Goal: Information Seeking & Learning: Learn about a topic

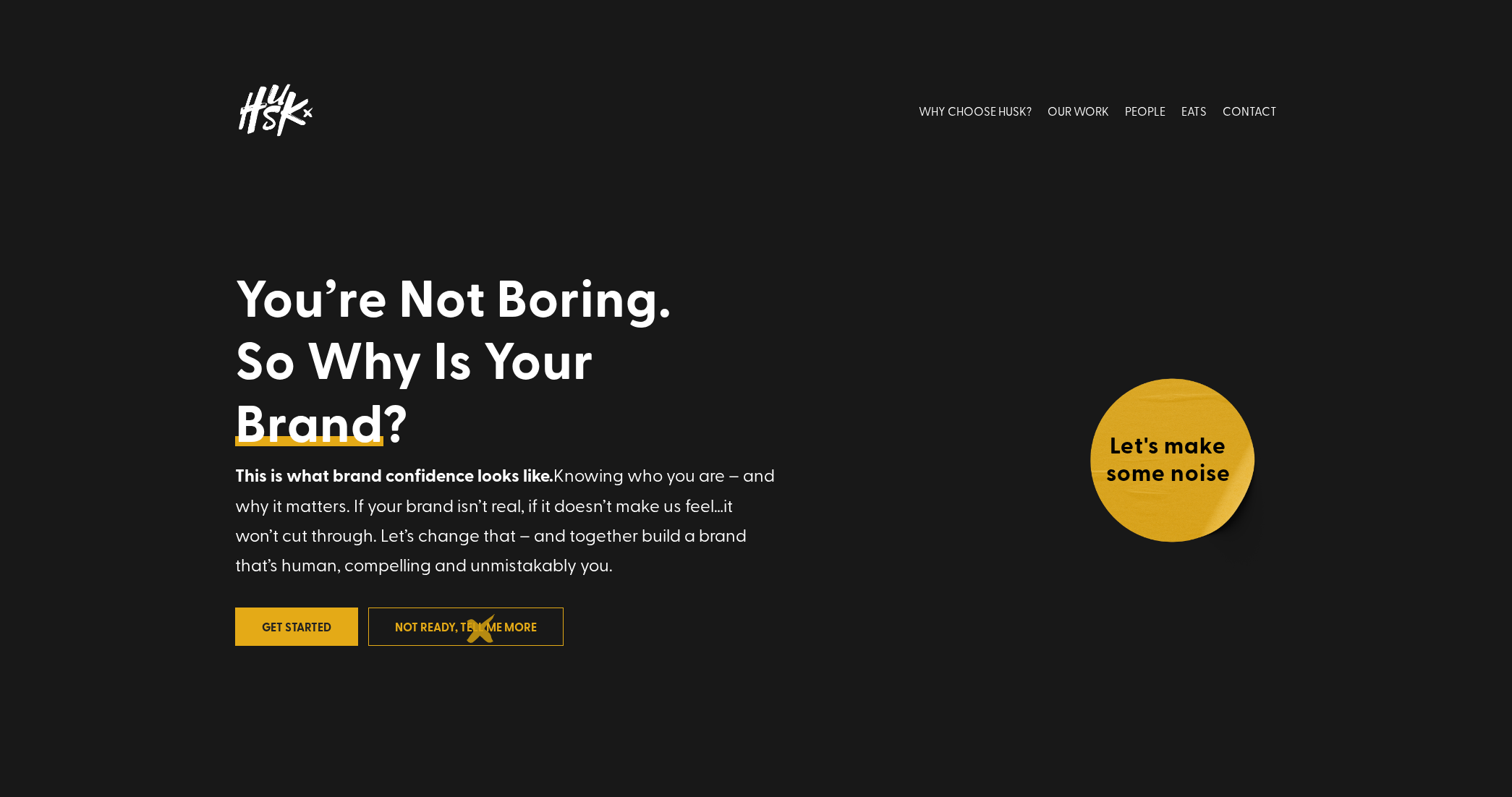
click at [481, 629] on link "not ready, tell me more" at bounding box center [466, 626] width 196 height 38
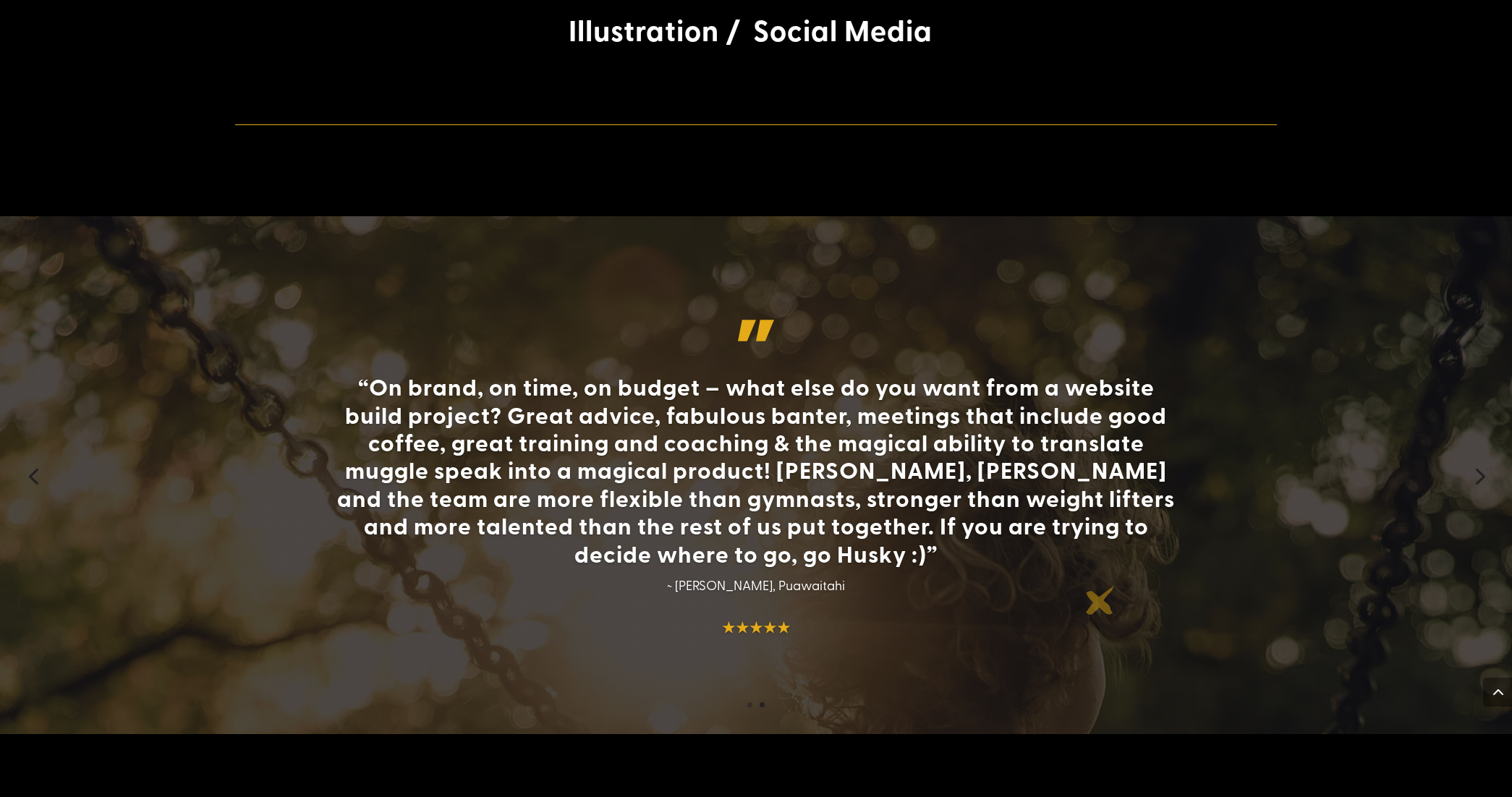
scroll to position [3583, 0]
drag, startPoint x: 1060, startPoint y: 462, endPoint x: 528, endPoint y: 453, distance: 532.1
click at [530, 453] on h4 "“On brand, on time, on budget – what else do you want from a website build proj…" at bounding box center [756, 472] width 851 height 202
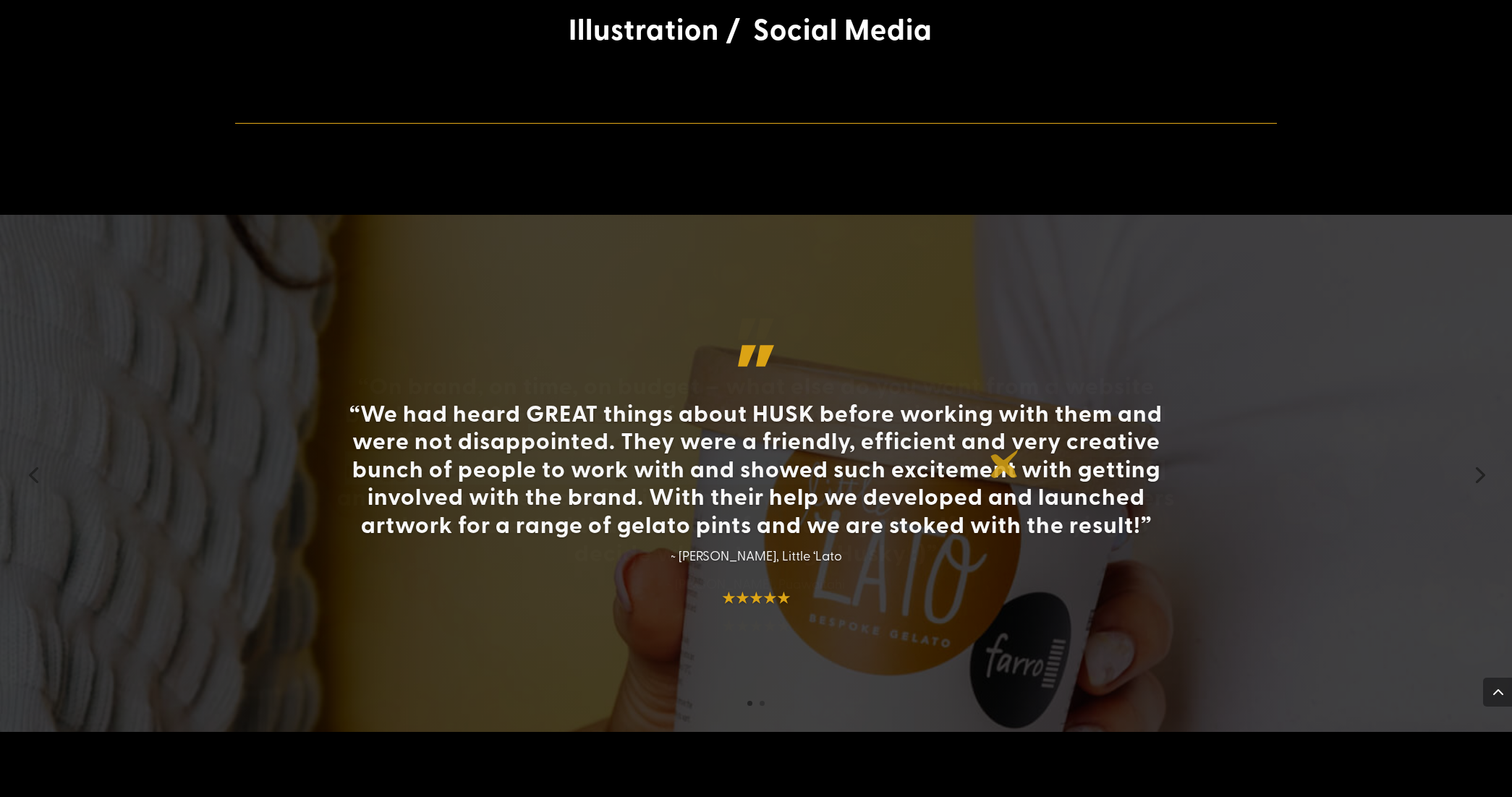
drag, startPoint x: 665, startPoint y: 456, endPoint x: 1019, endPoint y: 465, distance: 354.1
click at [1019, 465] on div "“We had heard GREAT things about HUSK before working with them and were not dis…" at bounding box center [756, 473] width 1512 height 517
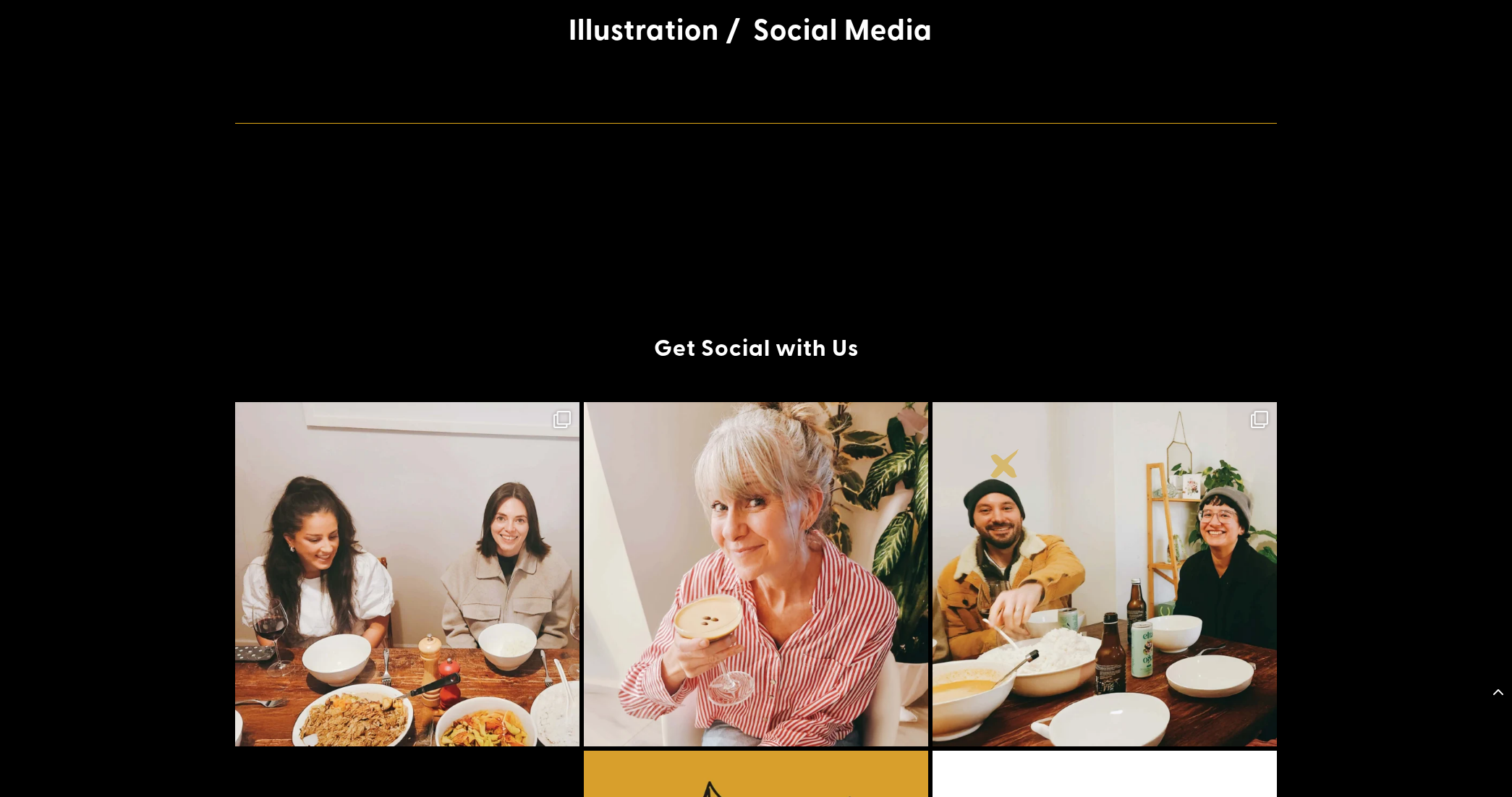
click at [1219, 477] on img at bounding box center [1104, 574] width 344 height 344
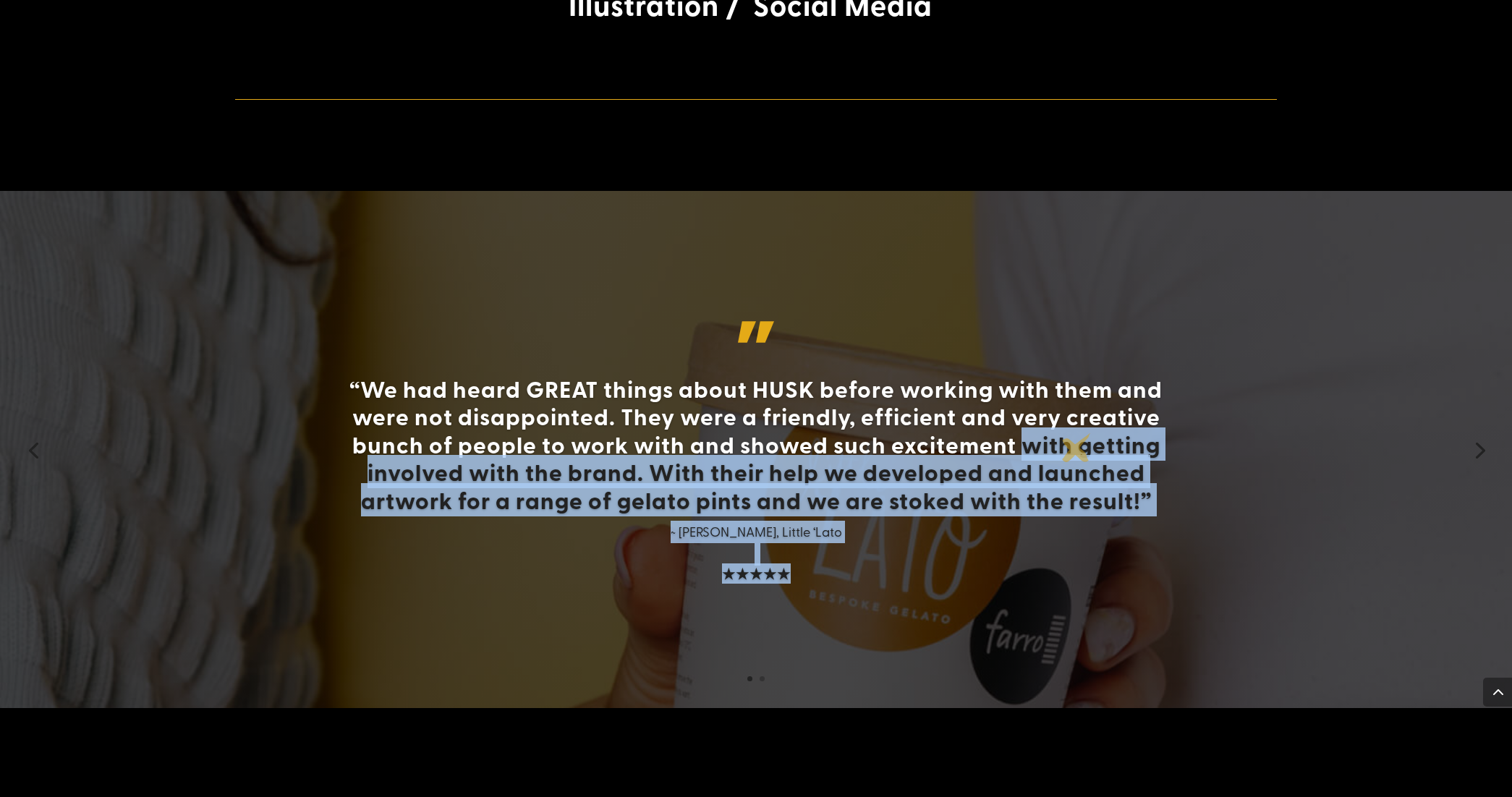
scroll to position [3624, 0]
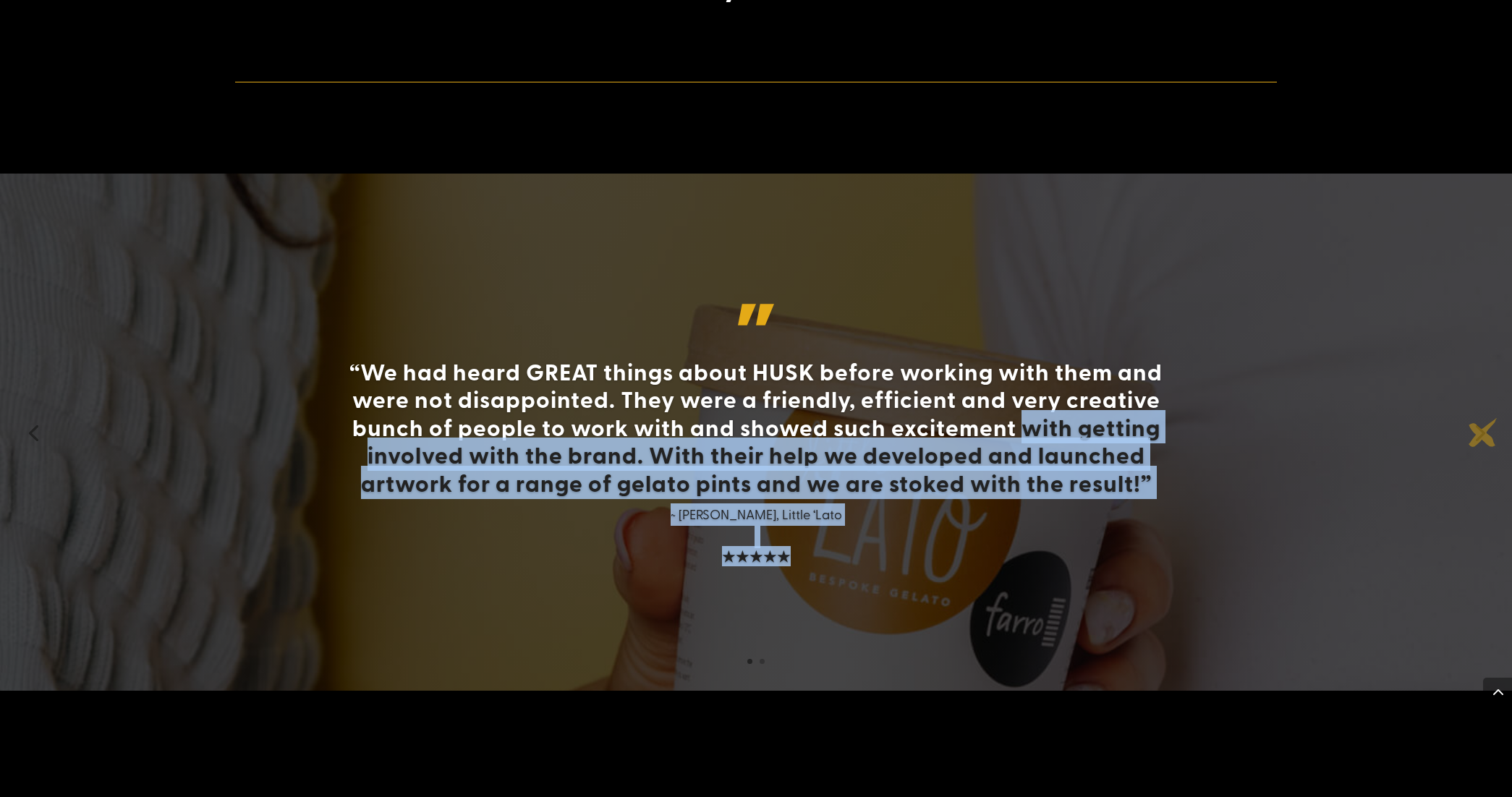
click at [1483, 432] on link "Next" at bounding box center [1479, 431] width 35 height 35
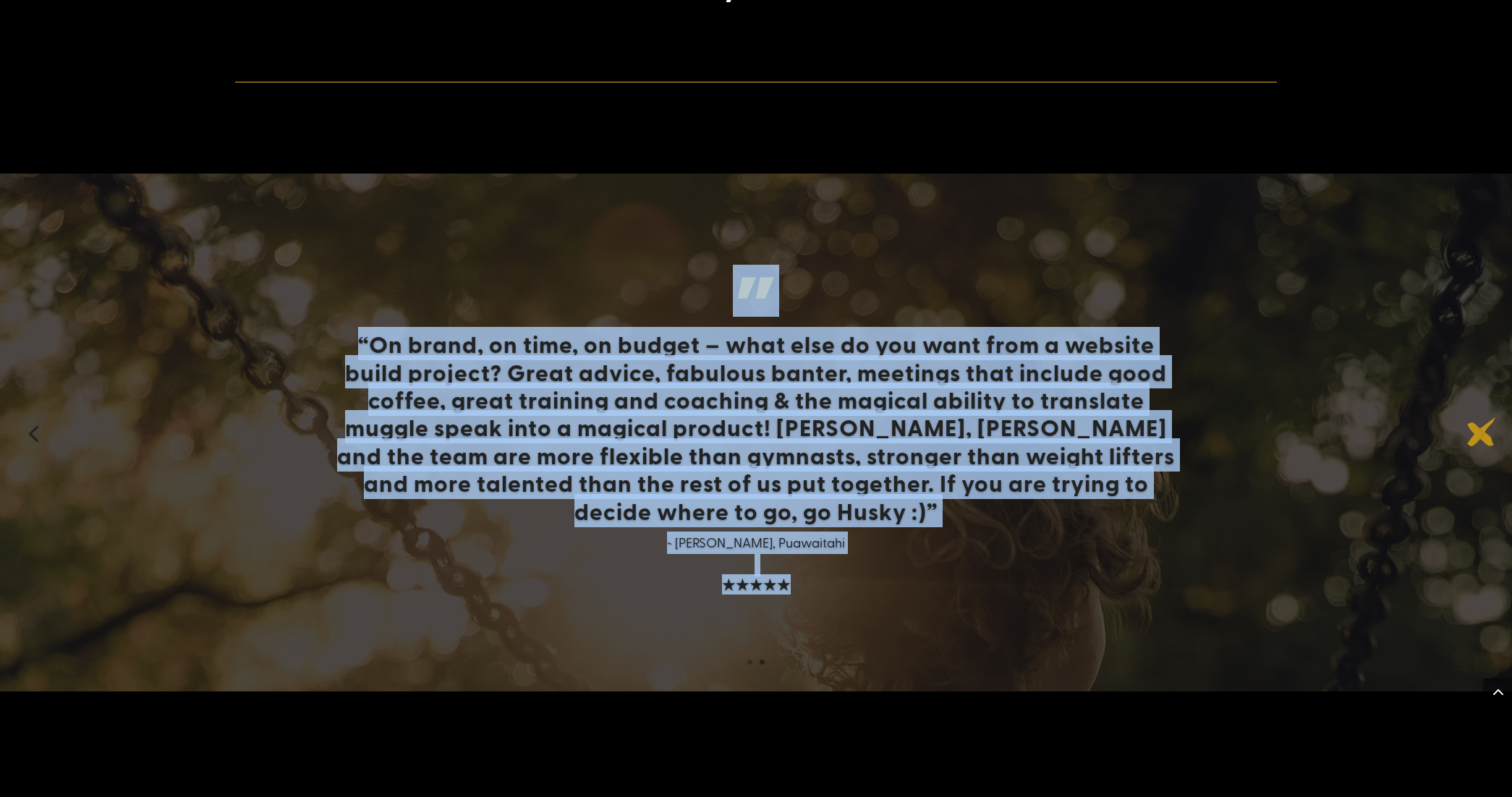
click at [1481, 431] on link "Next" at bounding box center [1479, 432] width 35 height 35
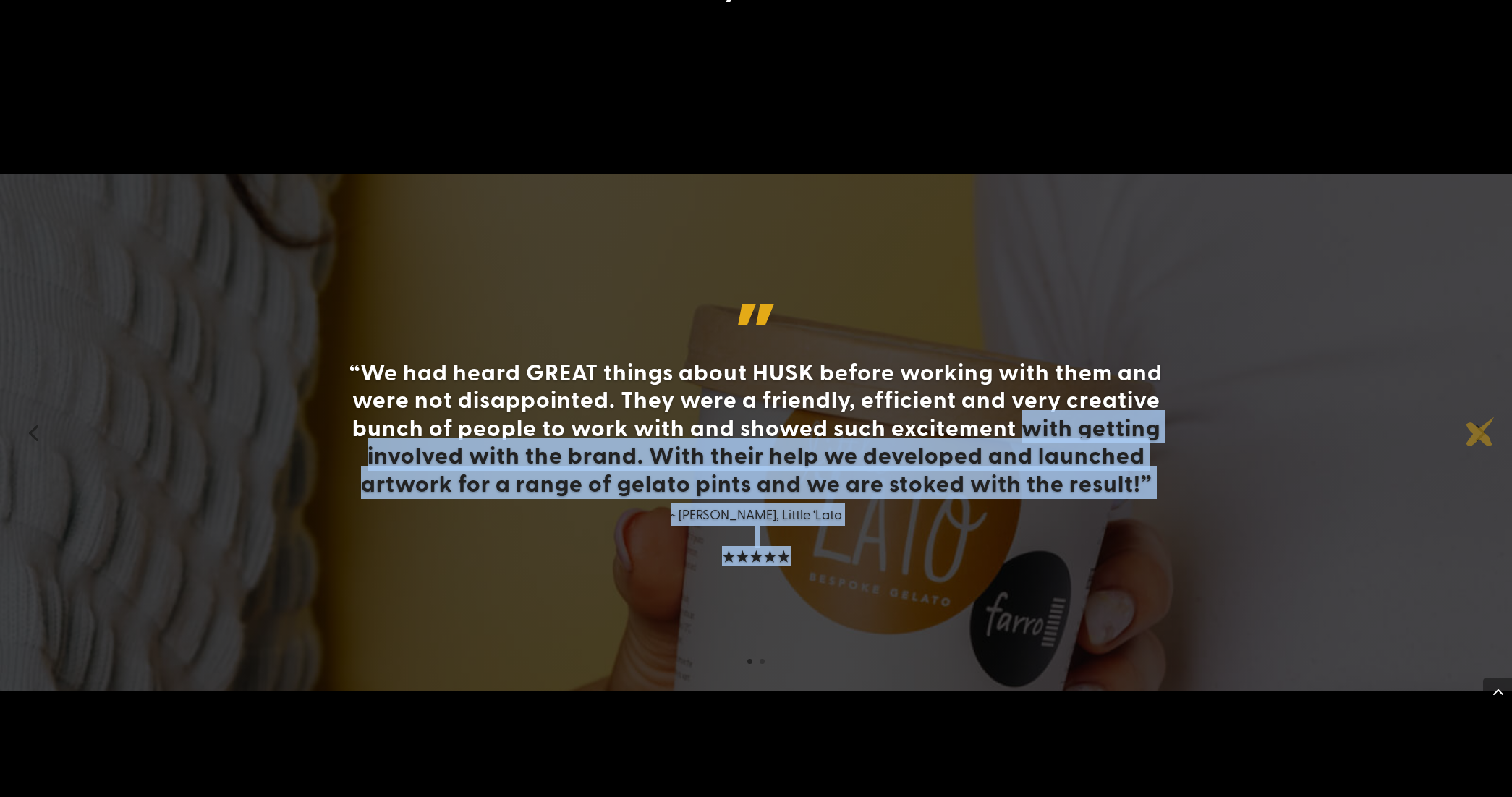
click at [1480, 431] on link "Next" at bounding box center [1479, 431] width 35 height 35
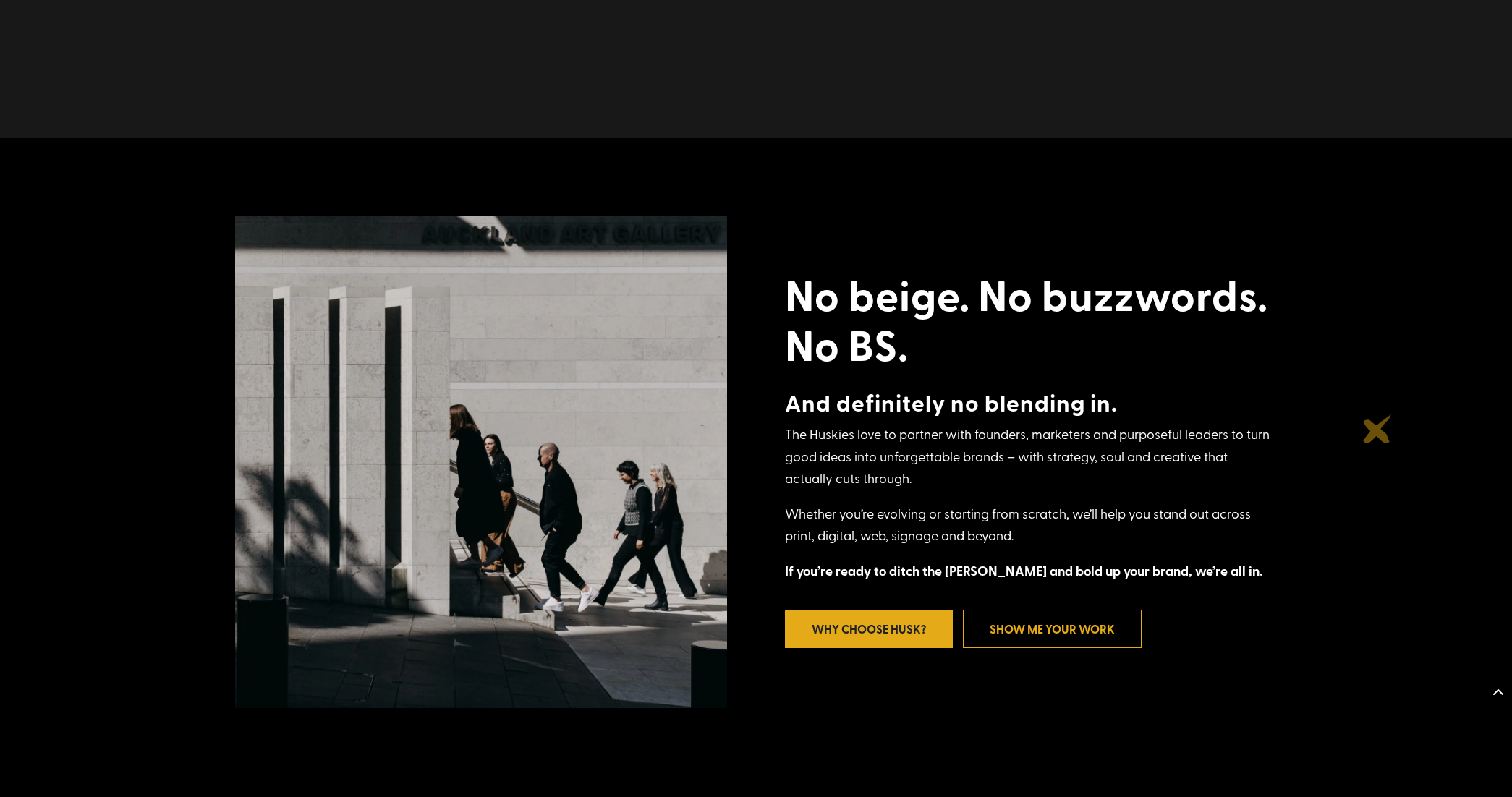
scroll to position [0, 0]
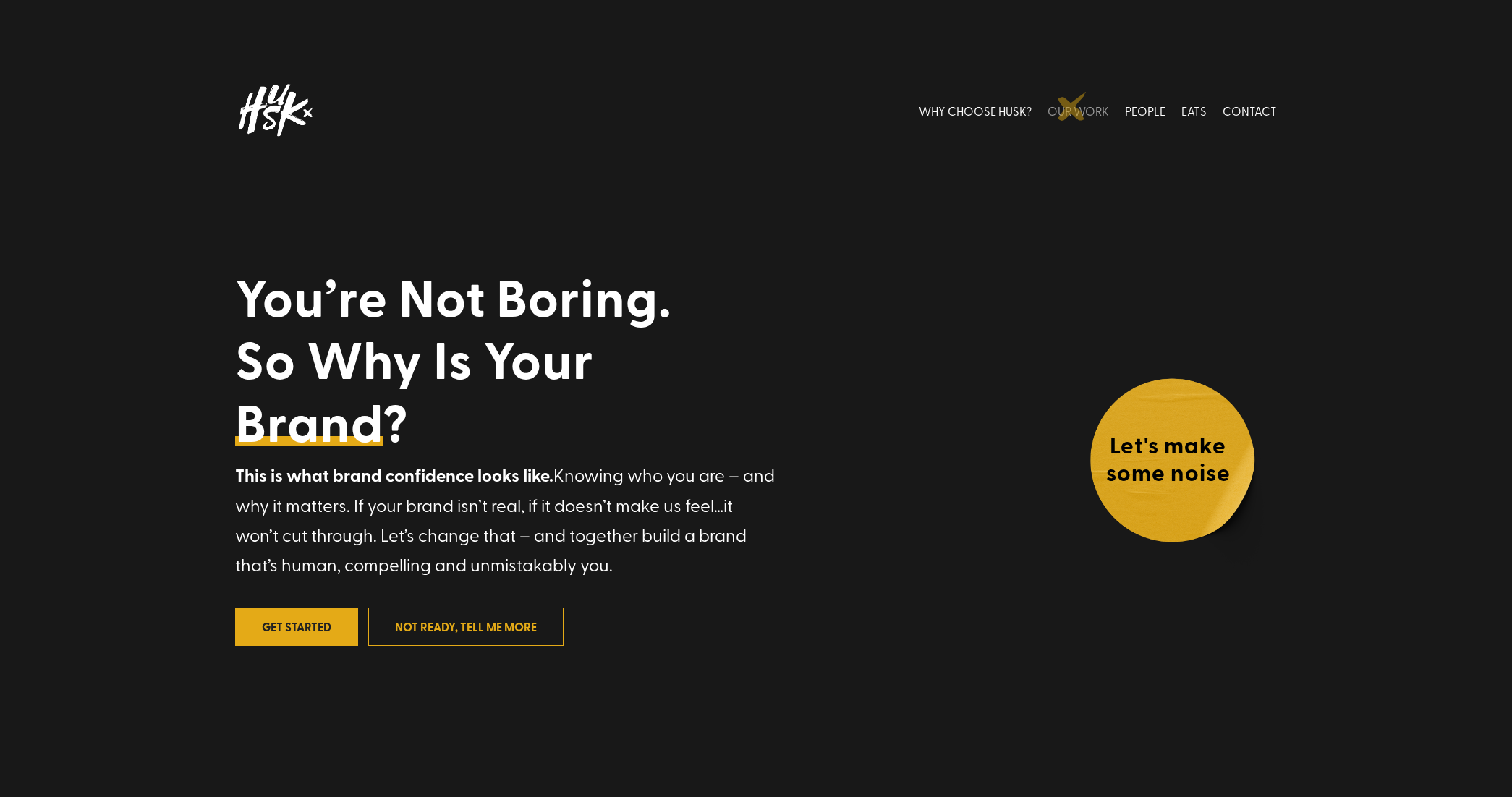
click at [1072, 106] on link "OUR WORK" at bounding box center [1078, 110] width 61 height 64
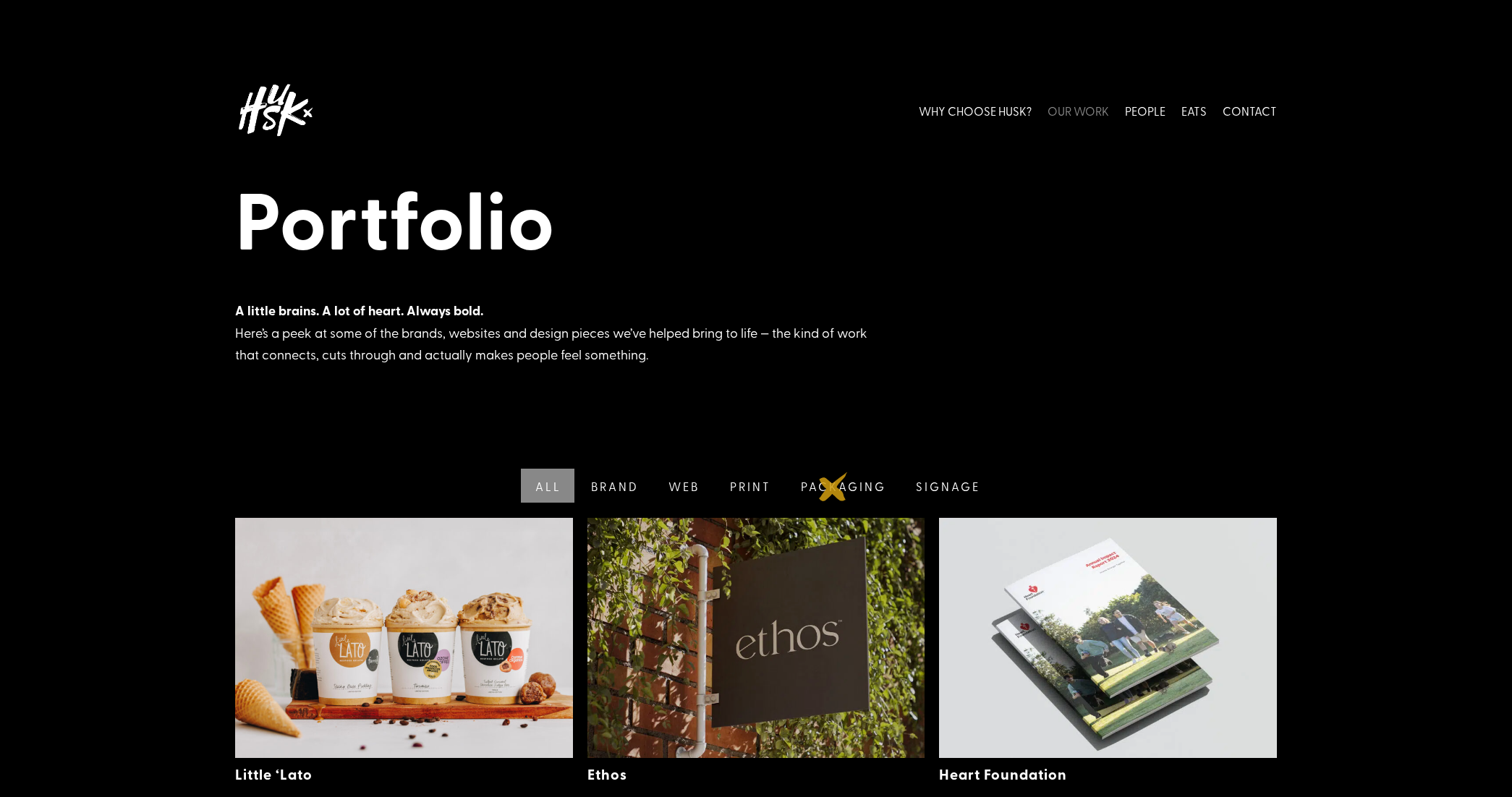
click at [833, 486] on link "Packaging" at bounding box center [842, 486] width 116 height 34
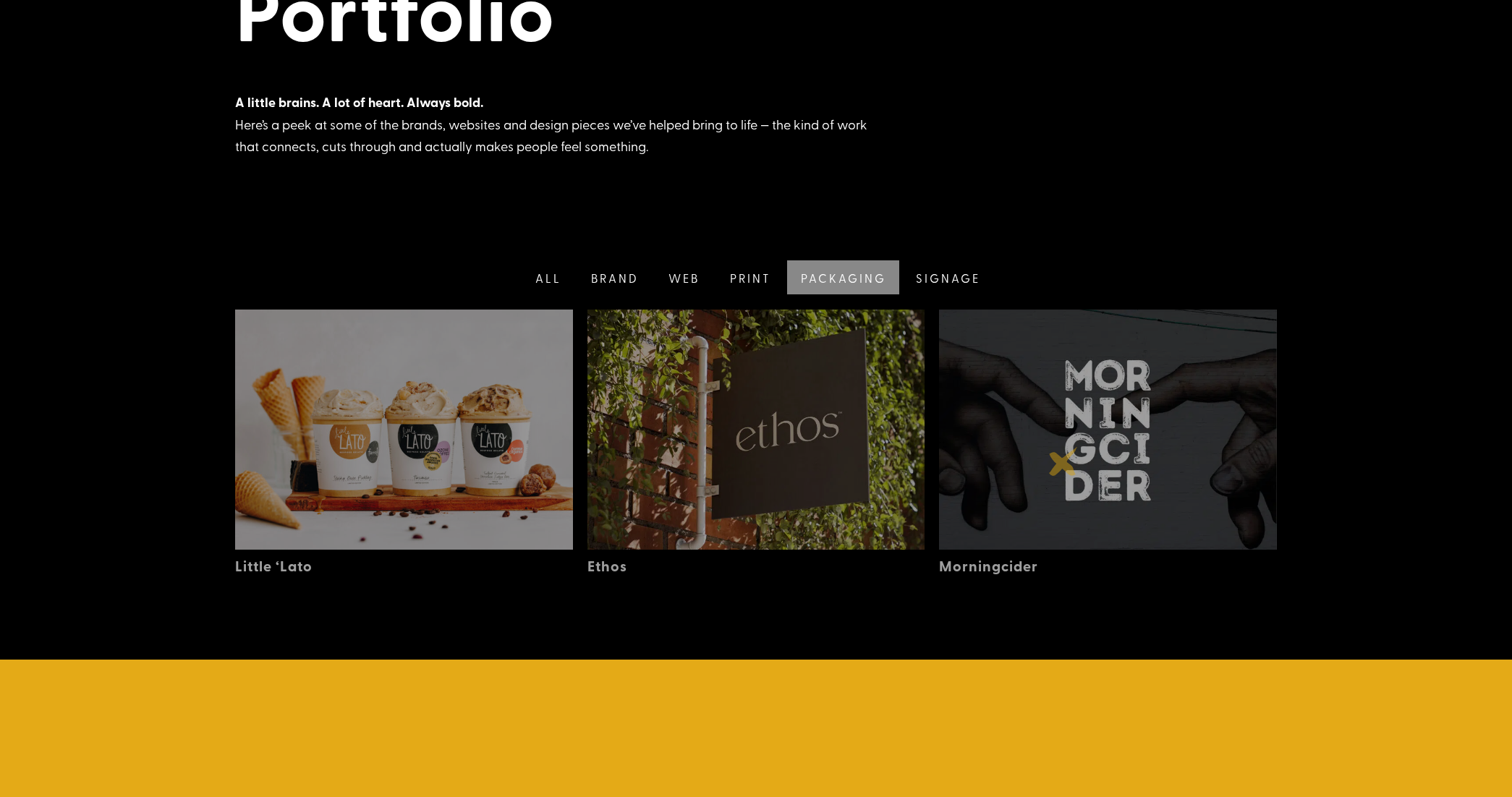
scroll to position [325, 0]
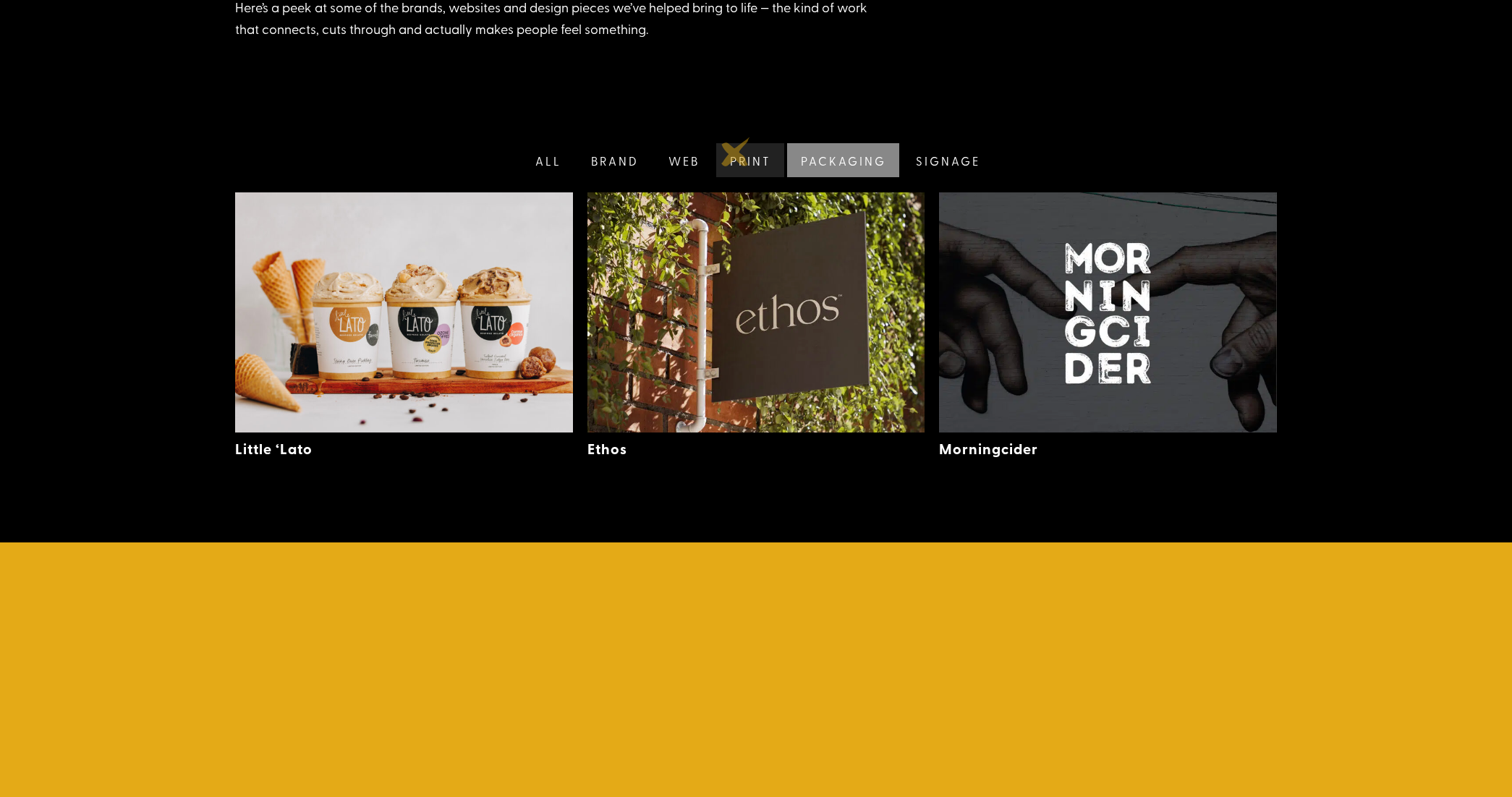
click at [735, 152] on link "Print" at bounding box center [749, 160] width 72 height 34
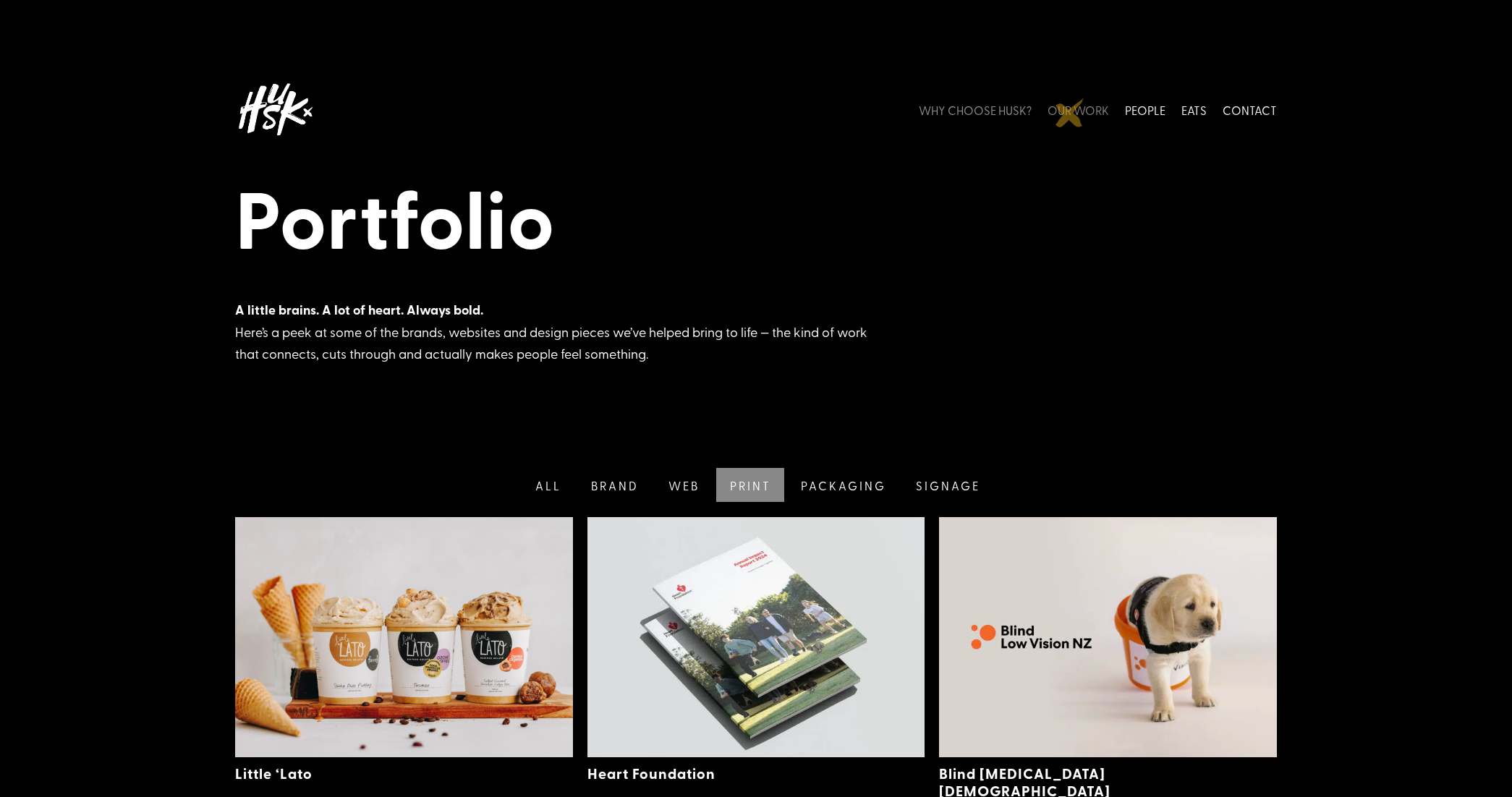
scroll to position [9, 0]
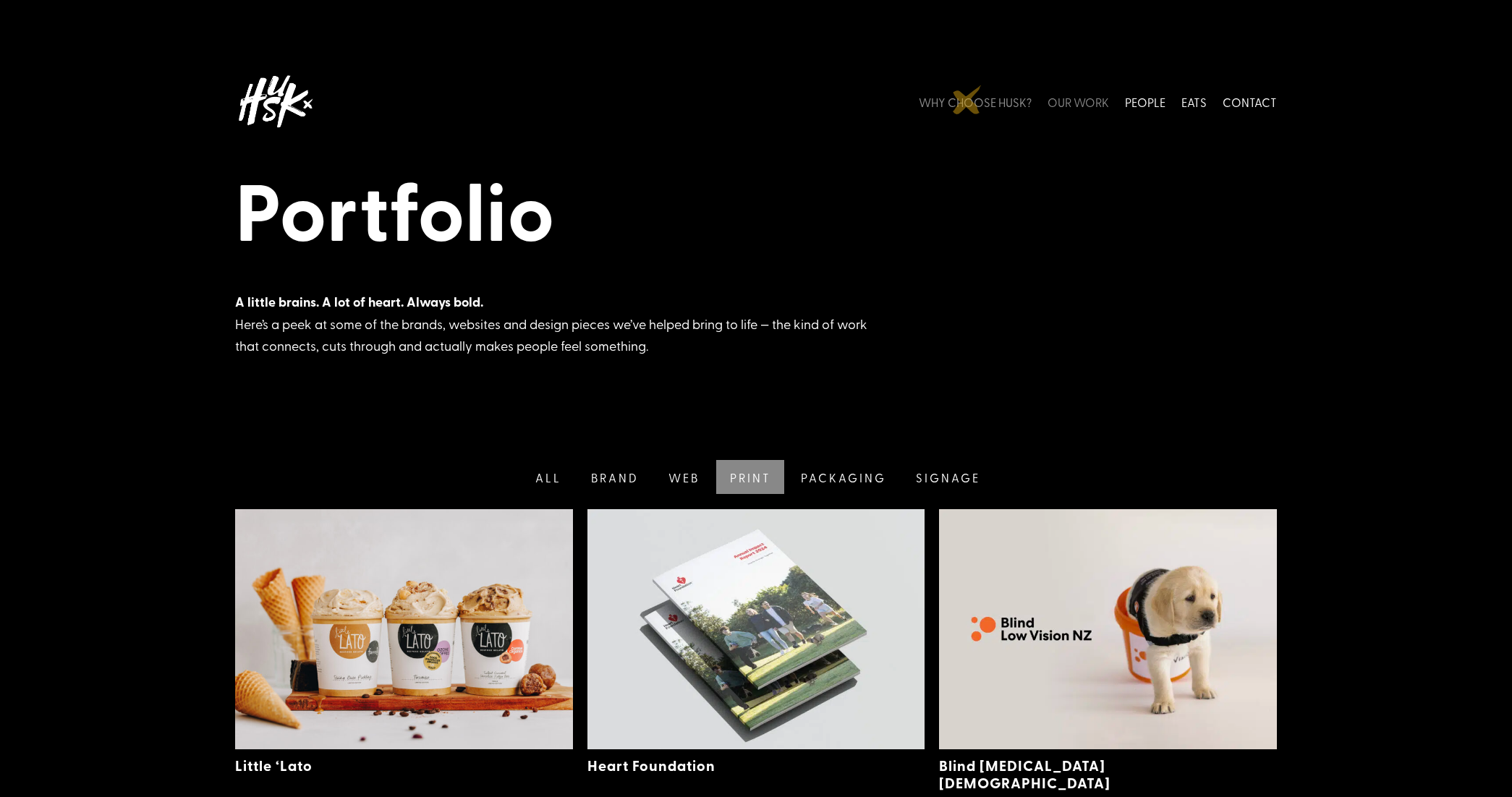
click at [968, 100] on link "WHY CHOOSE HUSK?" at bounding box center [975, 101] width 113 height 64
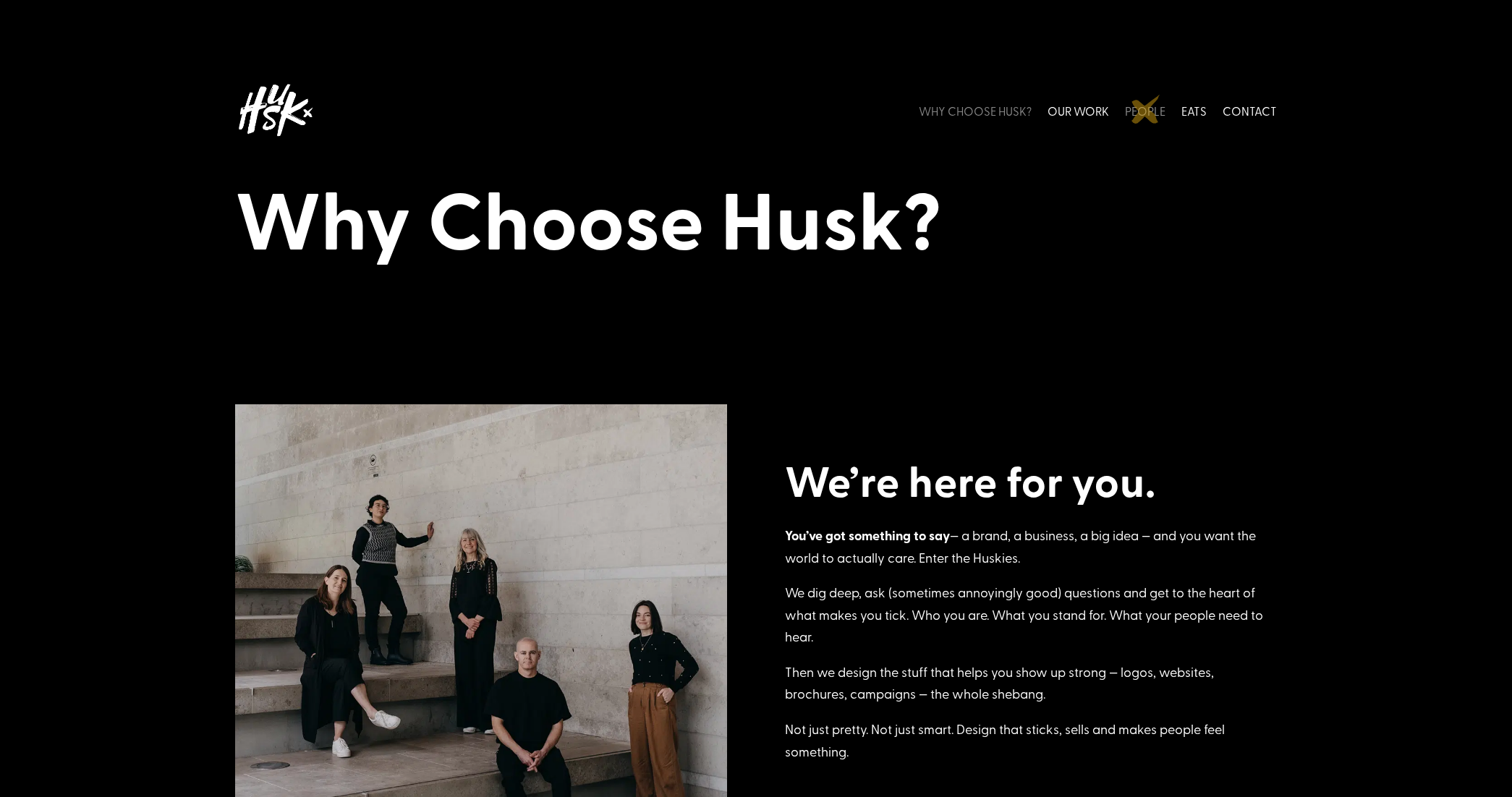
click at [1146, 109] on link "PEOPLE" at bounding box center [1145, 110] width 41 height 64
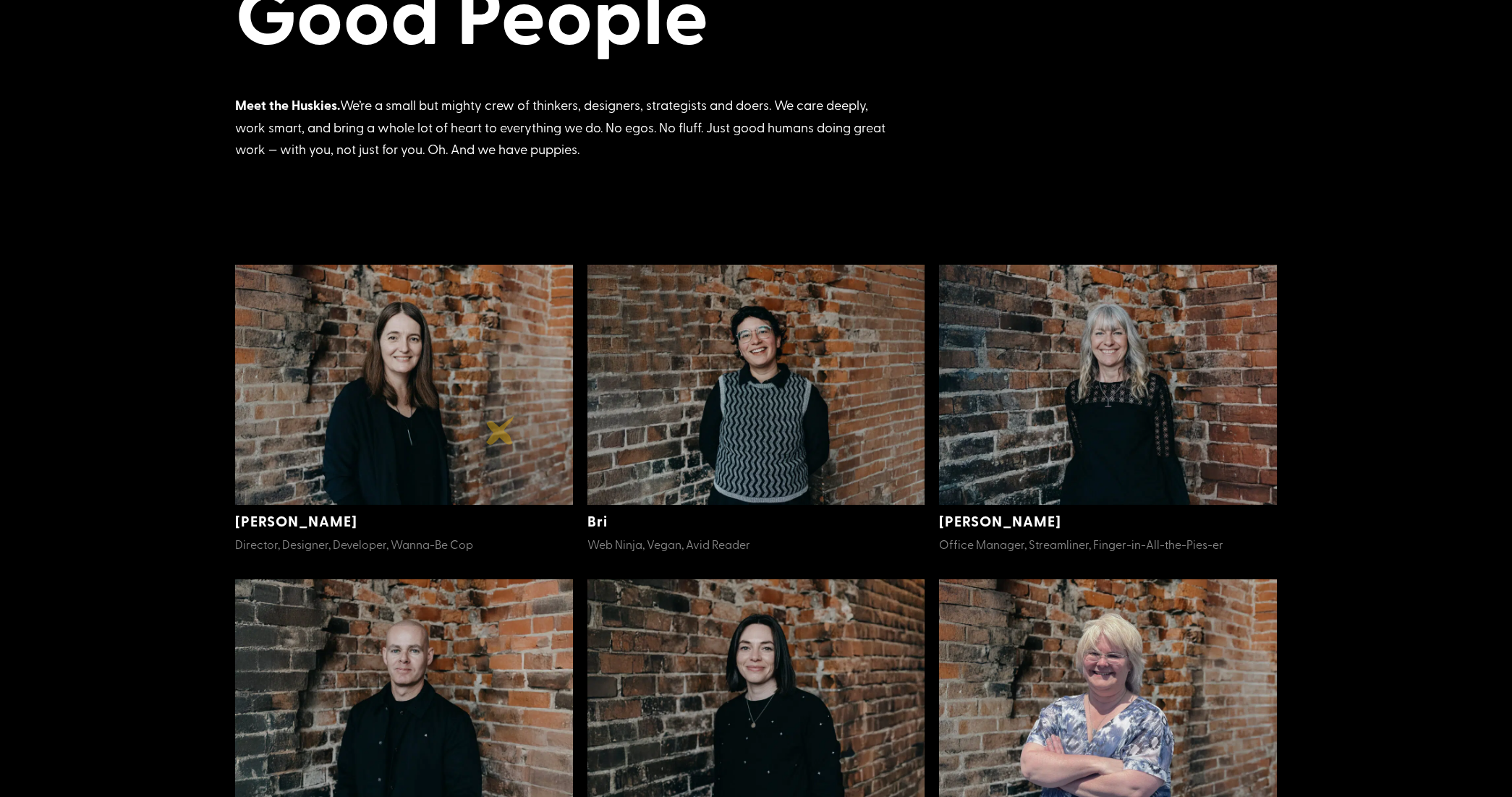
scroll to position [207, 0]
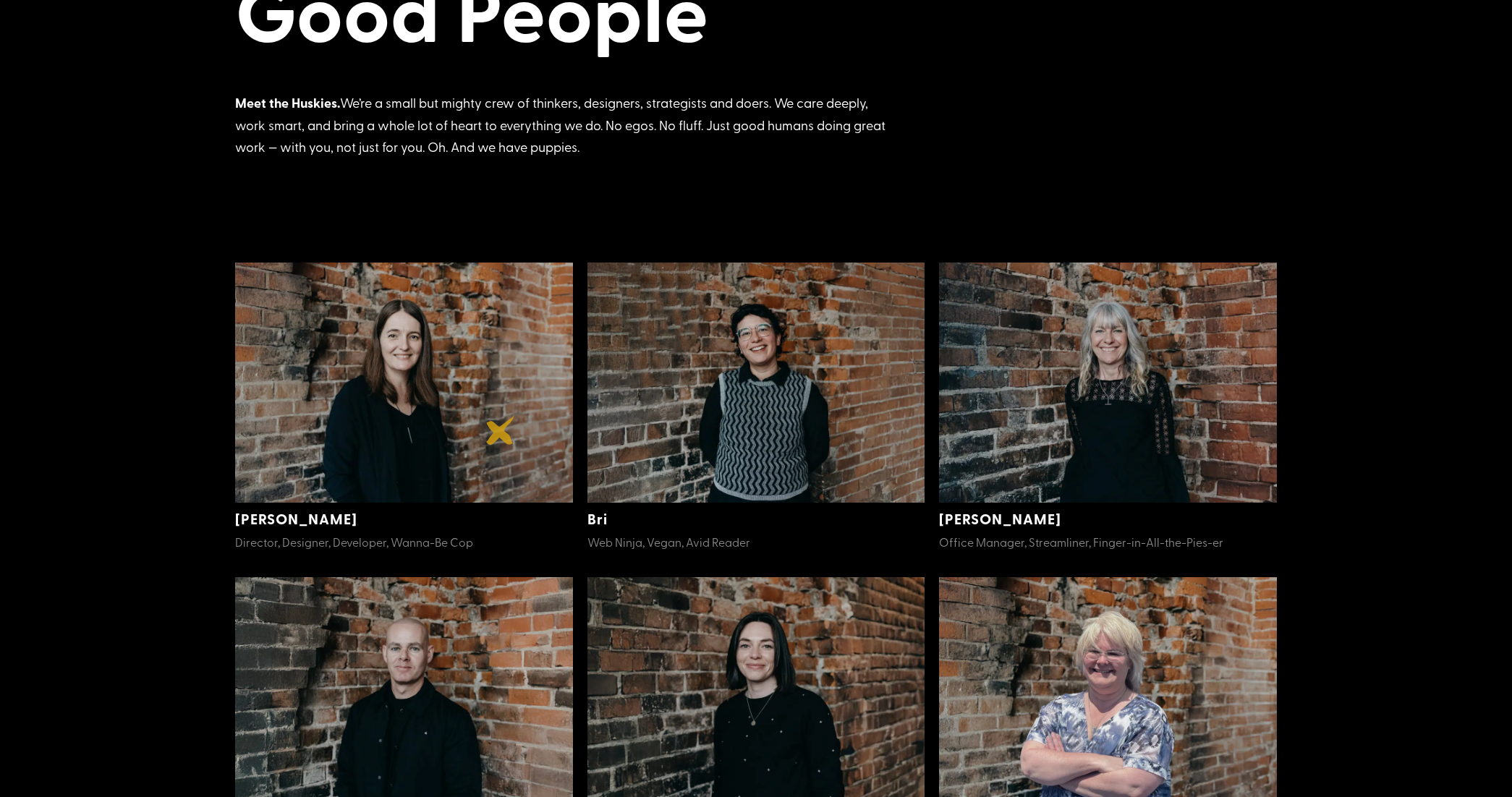
click at [501, 430] on img at bounding box center [404, 382] width 338 height 241
click at [463, 423] on img at bounding box center [404, 382] width 338 height 241
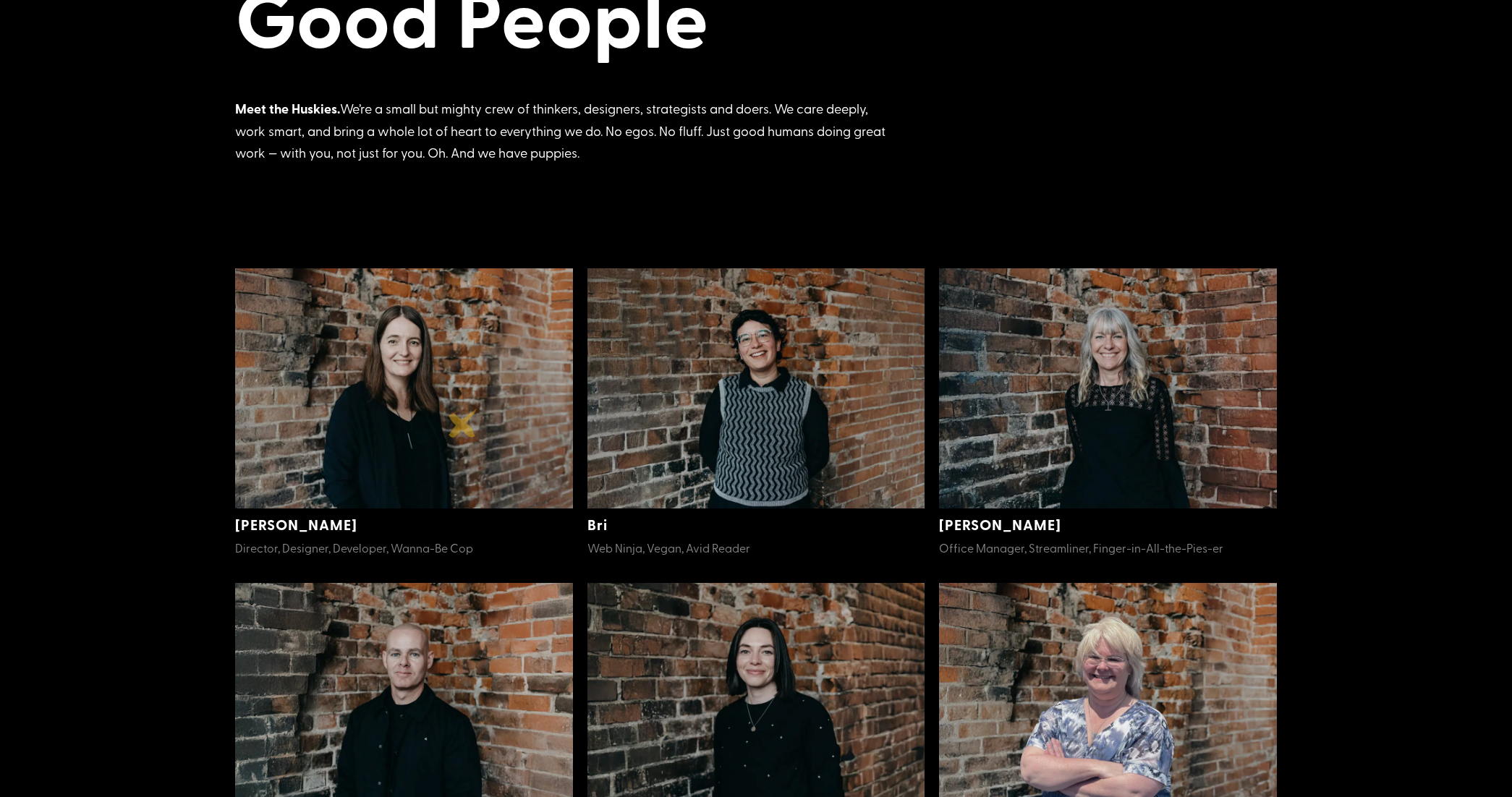
scroll to position [201, 0]
click at [783, 431] on img at bounding box center [756, 389] width 338 height 241
click at [1065, 453] on img at bounding box center [1107, 389] width 338 height 241
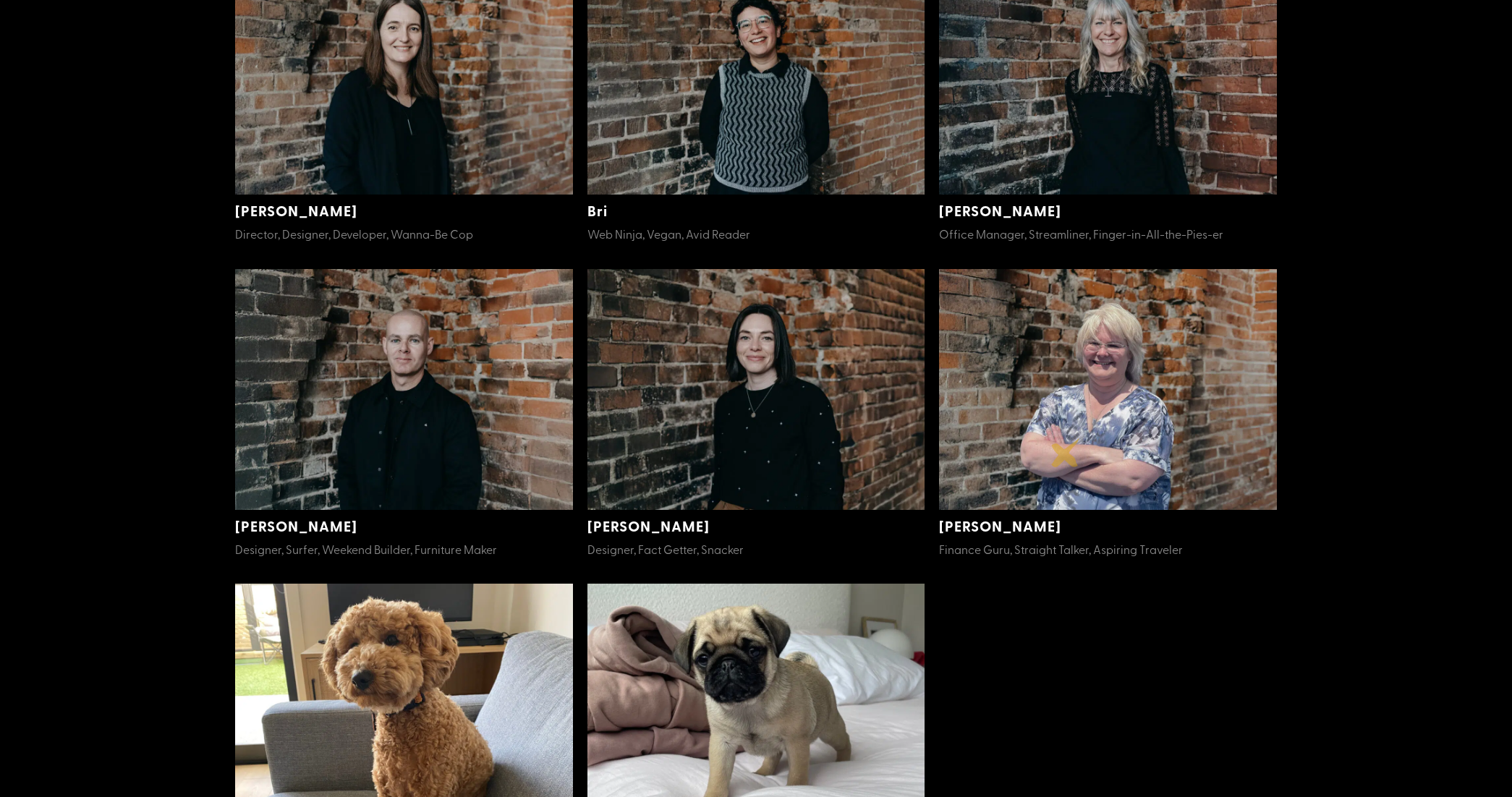
scroll to position [526, 0]
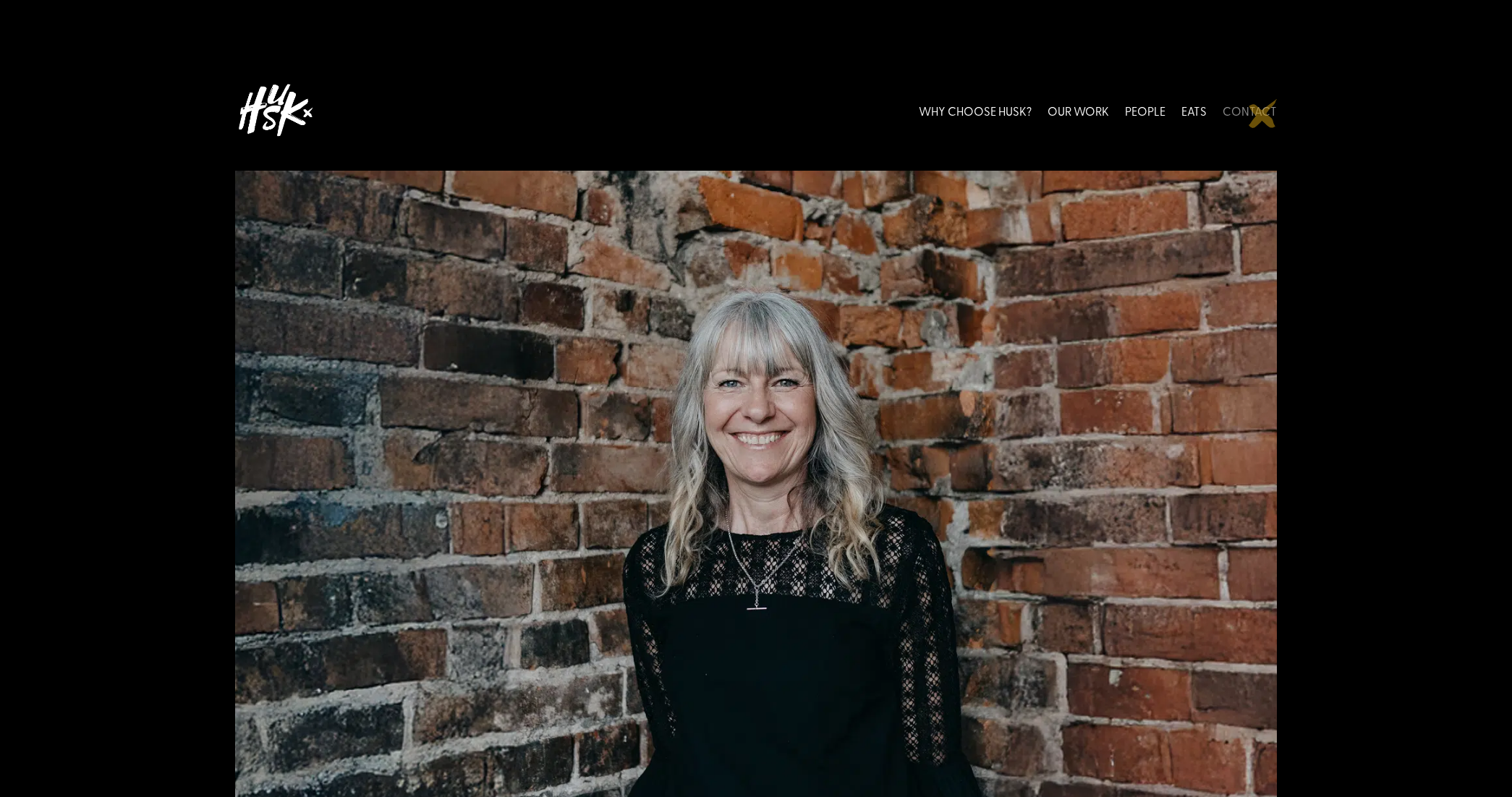
click at [1263, 114] on link "CONTACT" at bounding box center [1250, 110] width 54 height 64
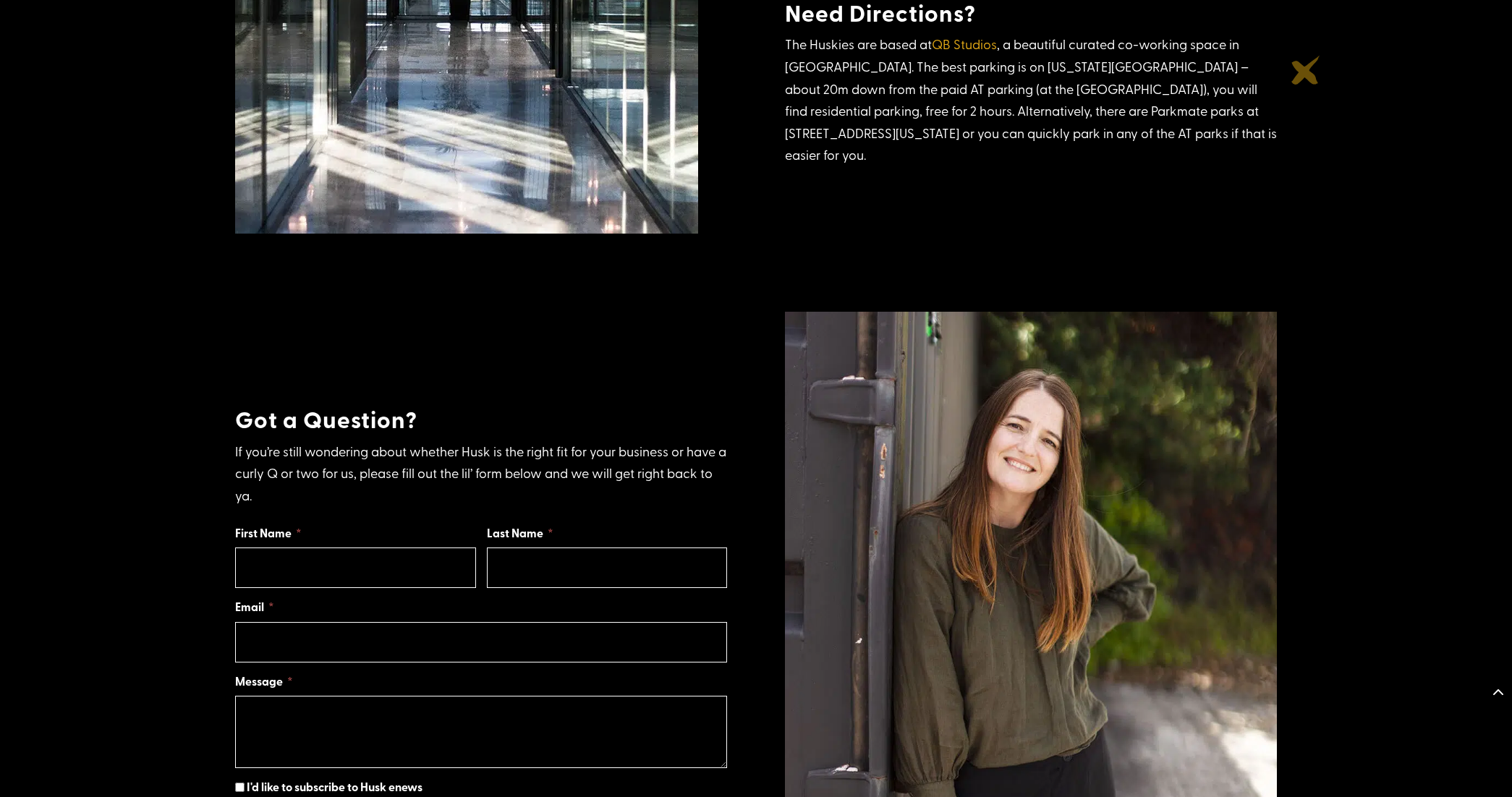
scroll to position [866, 0]
